Goal: Contribute content

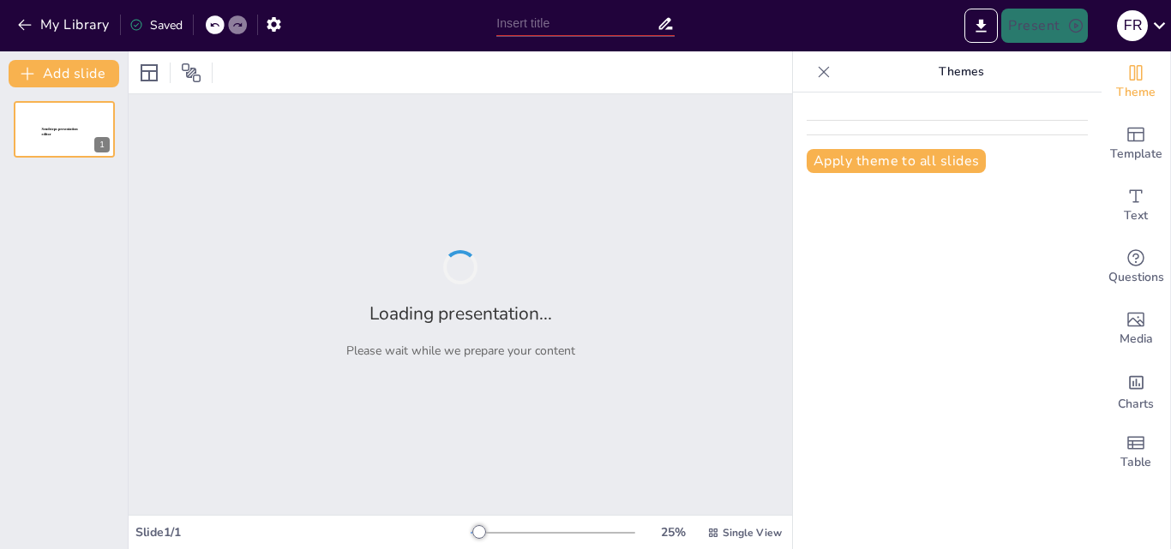
type input "Aprendizajes Generados a través de la Metodología de Aprendizaje Servicio"
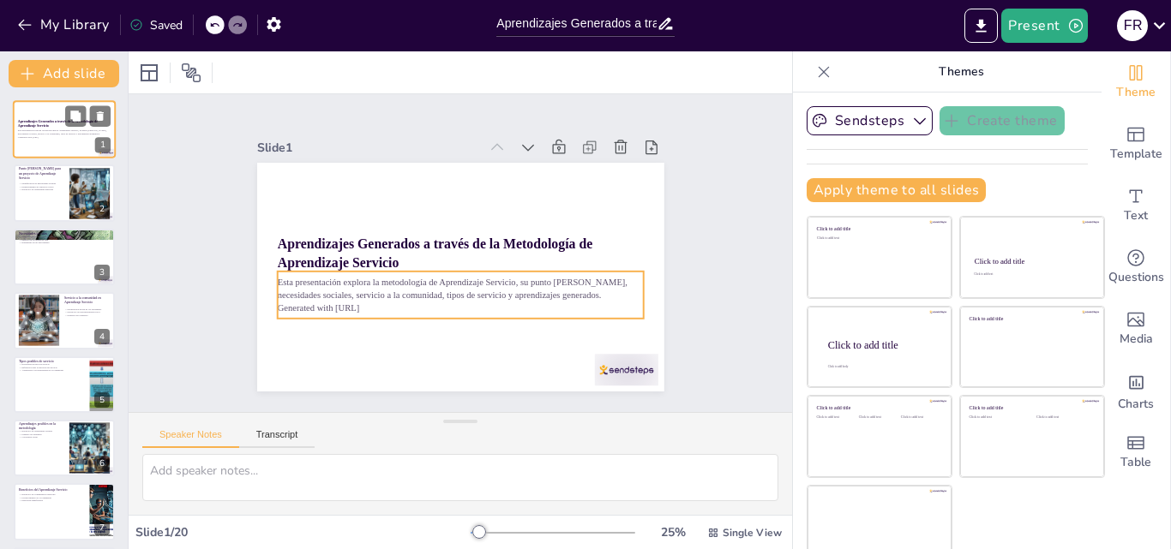
click at [47, 135] on p "Esta presentación explora la metodología de Aprendizaje Servicio, su punto [PER…" at bounding box center [64, 132] width 93 height 6
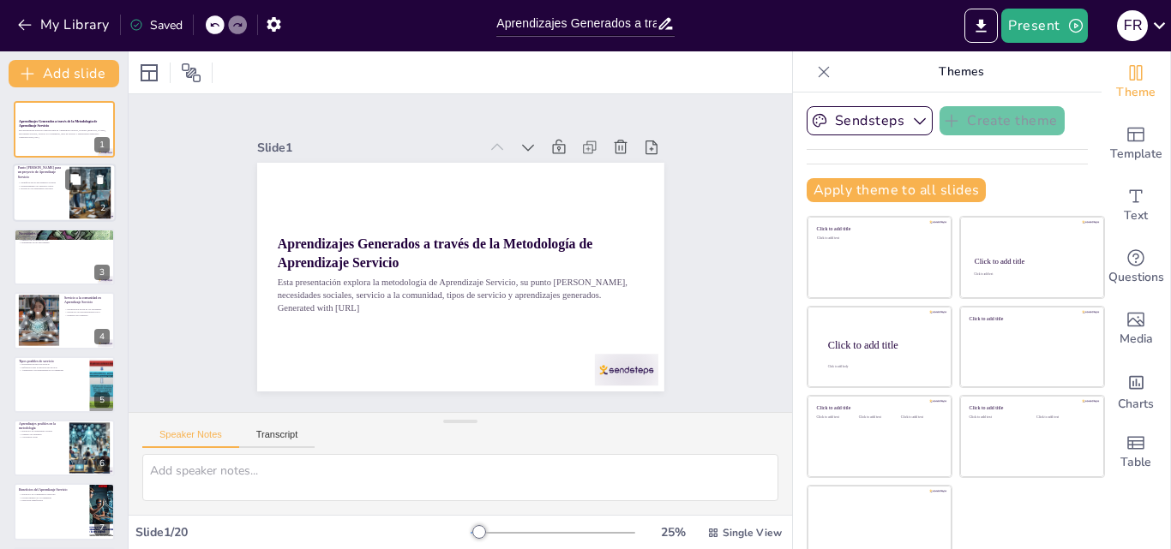
click at [52, 207] on div at bounding box center [64, 194] width 103 height 58
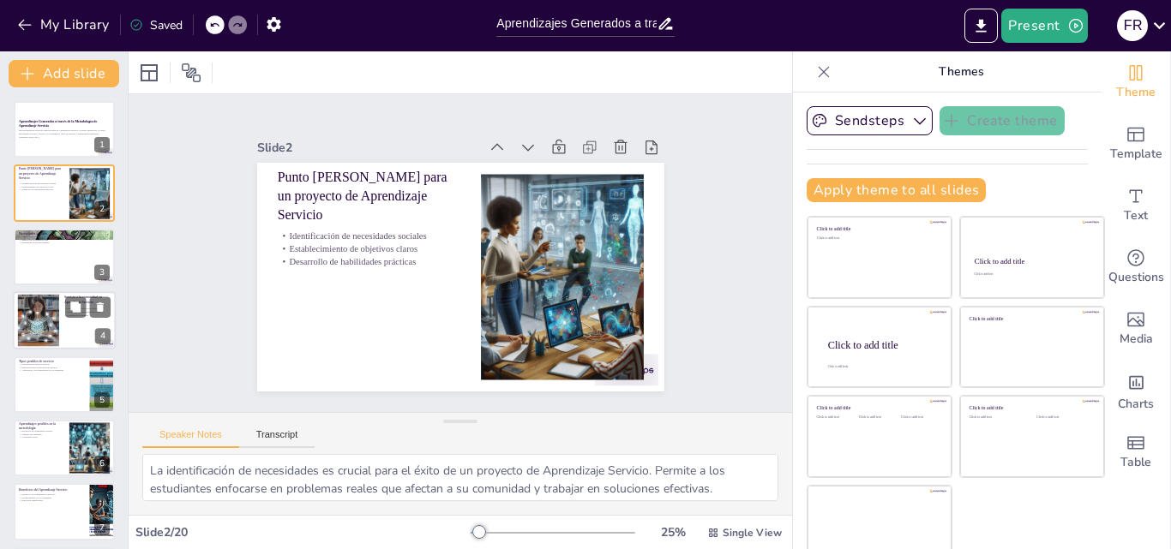
click at [57, 318] on div at bounding box center [38, 321] width 78 height 52
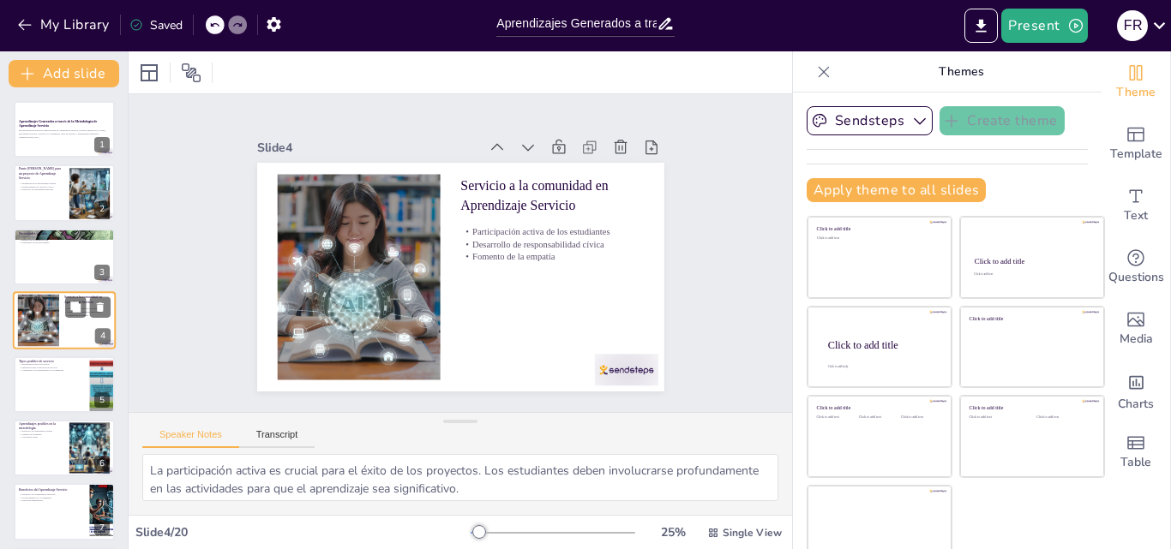
scroll to position [3, 0]
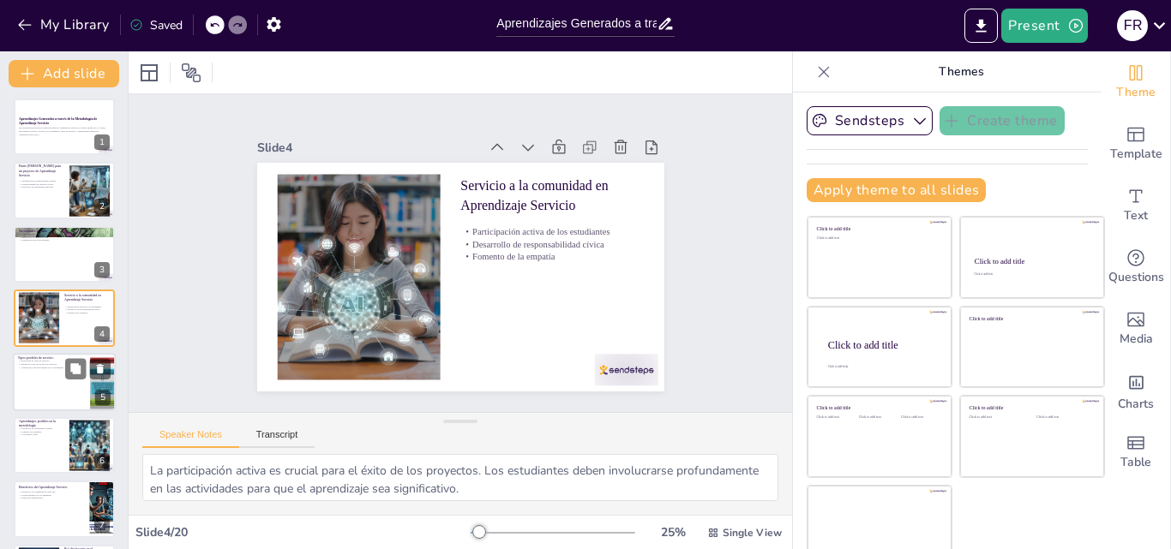
click at [59, 370] on div at bounding box center [64, 382] width 103 height 58
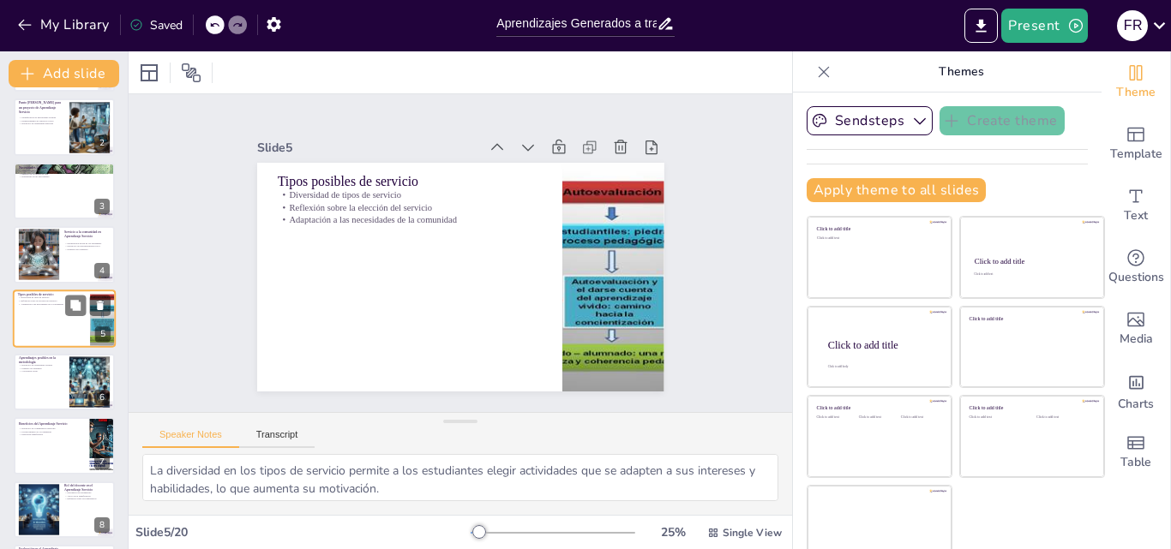
click at [59, 370] on p "Conciencia social" at bounding box center [41, 371] width 45 height 3
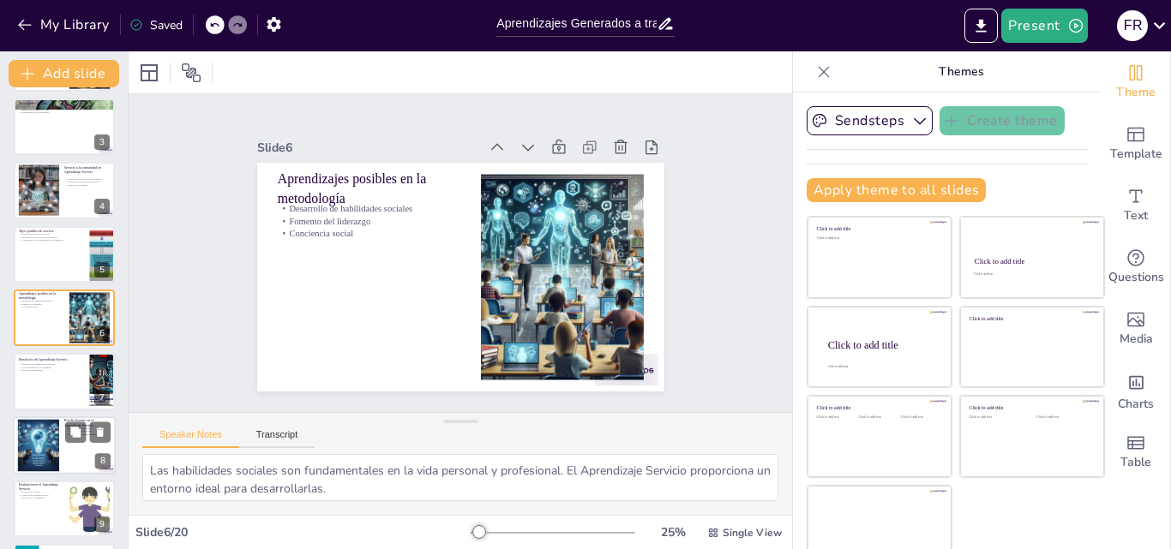
click at [51, 434] on div at bounding box center [38, 445] width 52 height 52
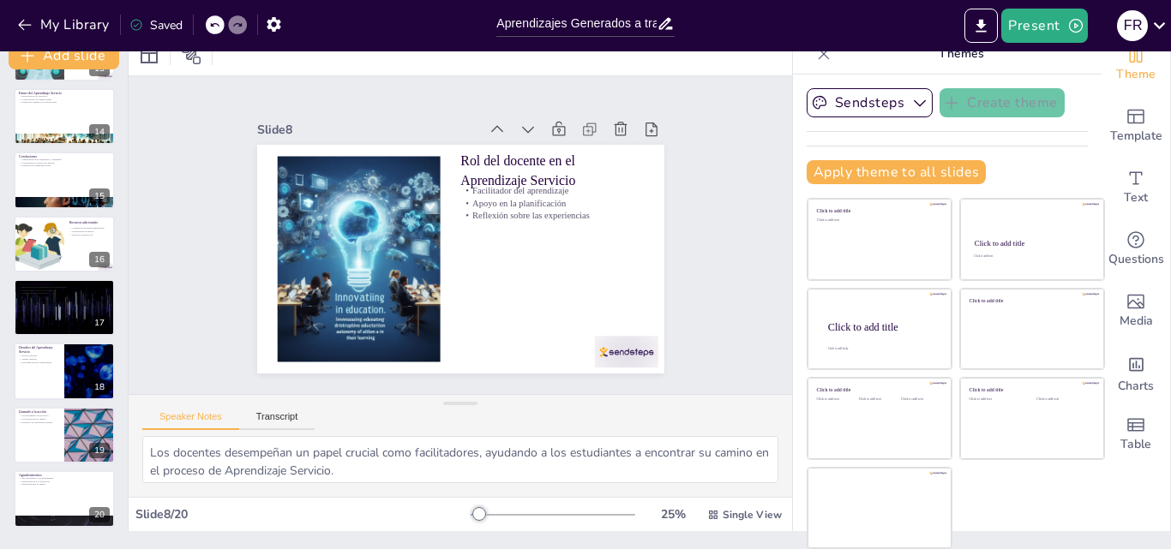
scroll to position [834, 0]
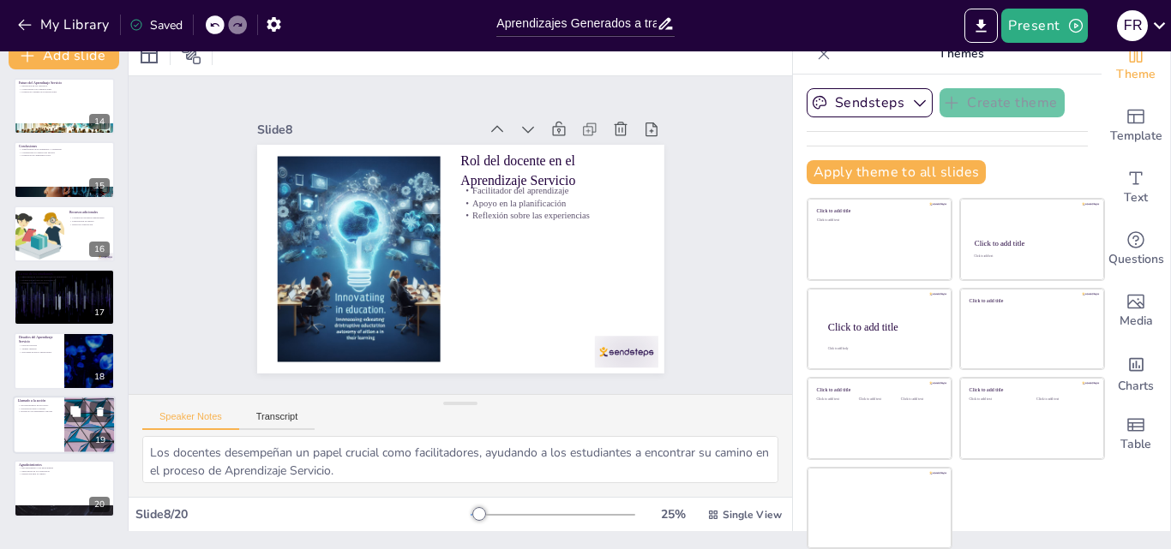
click at [58, 428] on div at bounding box center [64, 425] width 103 height 58
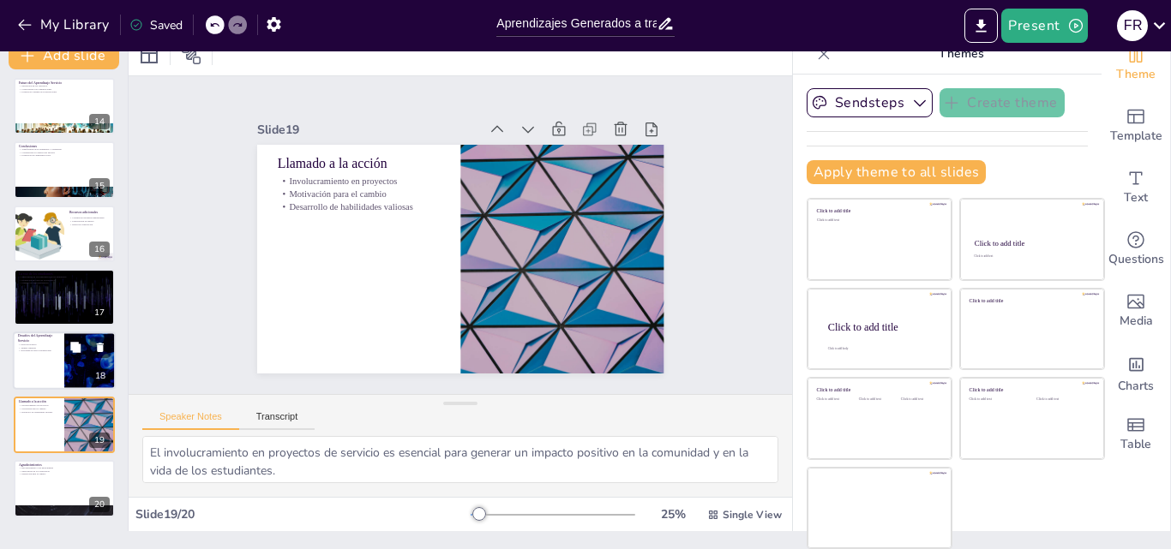
click at [34, 344] on p "Falta de recursos" at bounding box center [38, 345] width 41 height 3
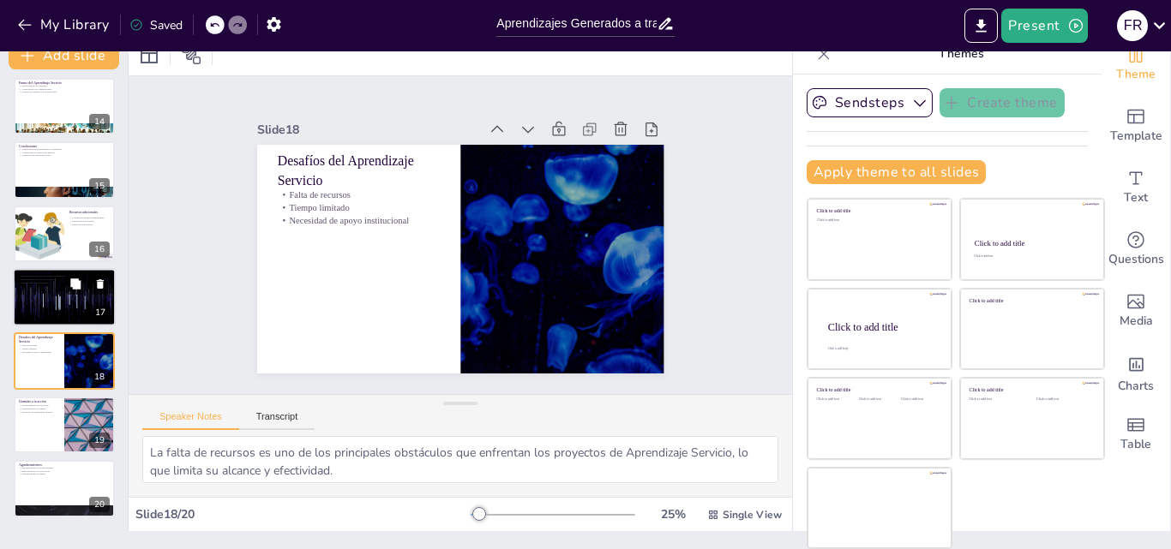
click at [40, 291] on div at bounding box center [64, 297] width 103 height 58
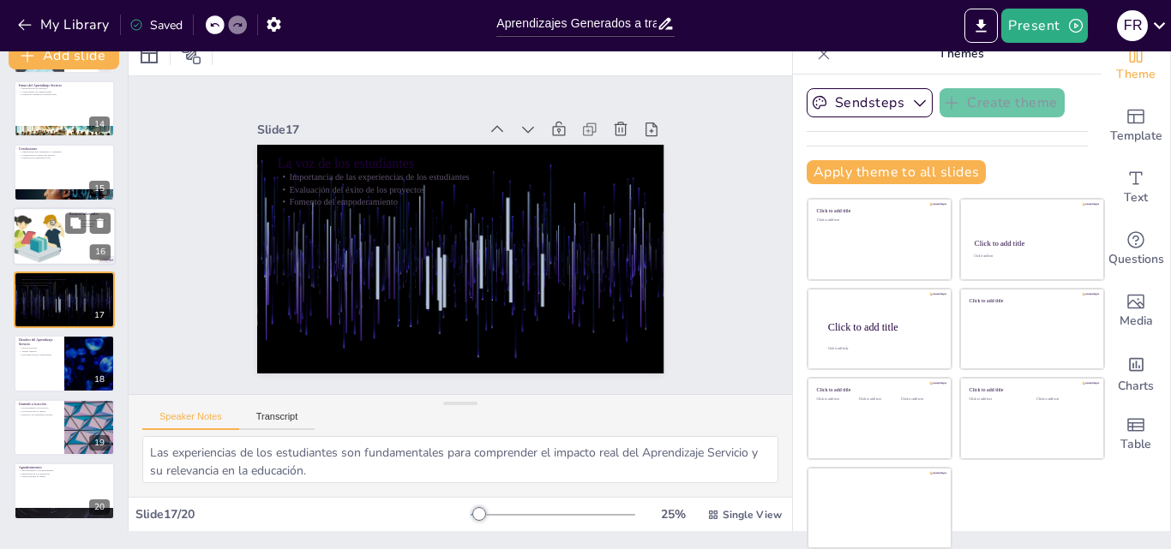
click at [40, 231] on div at bounding box center [38, 236] width 82 height 58
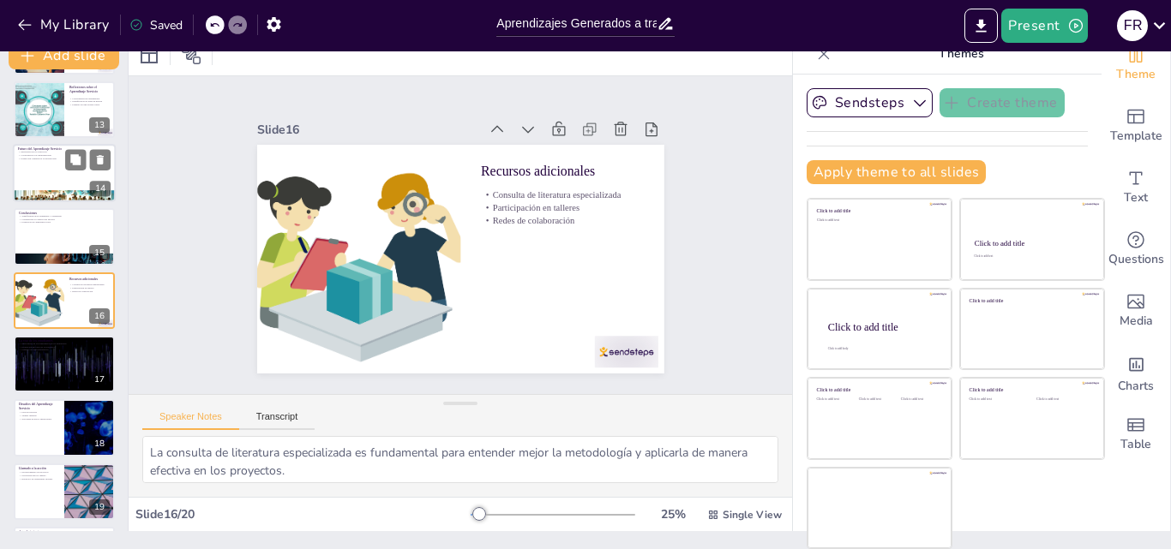
click at [47, 183] on div at bounding box center [64, 173] width 103 height 58
type textarea "La integración del Aprendizaje Servicio en los currículos es esencial para su s…"
